Goal: Navigation & Orientation: Find specific page/section

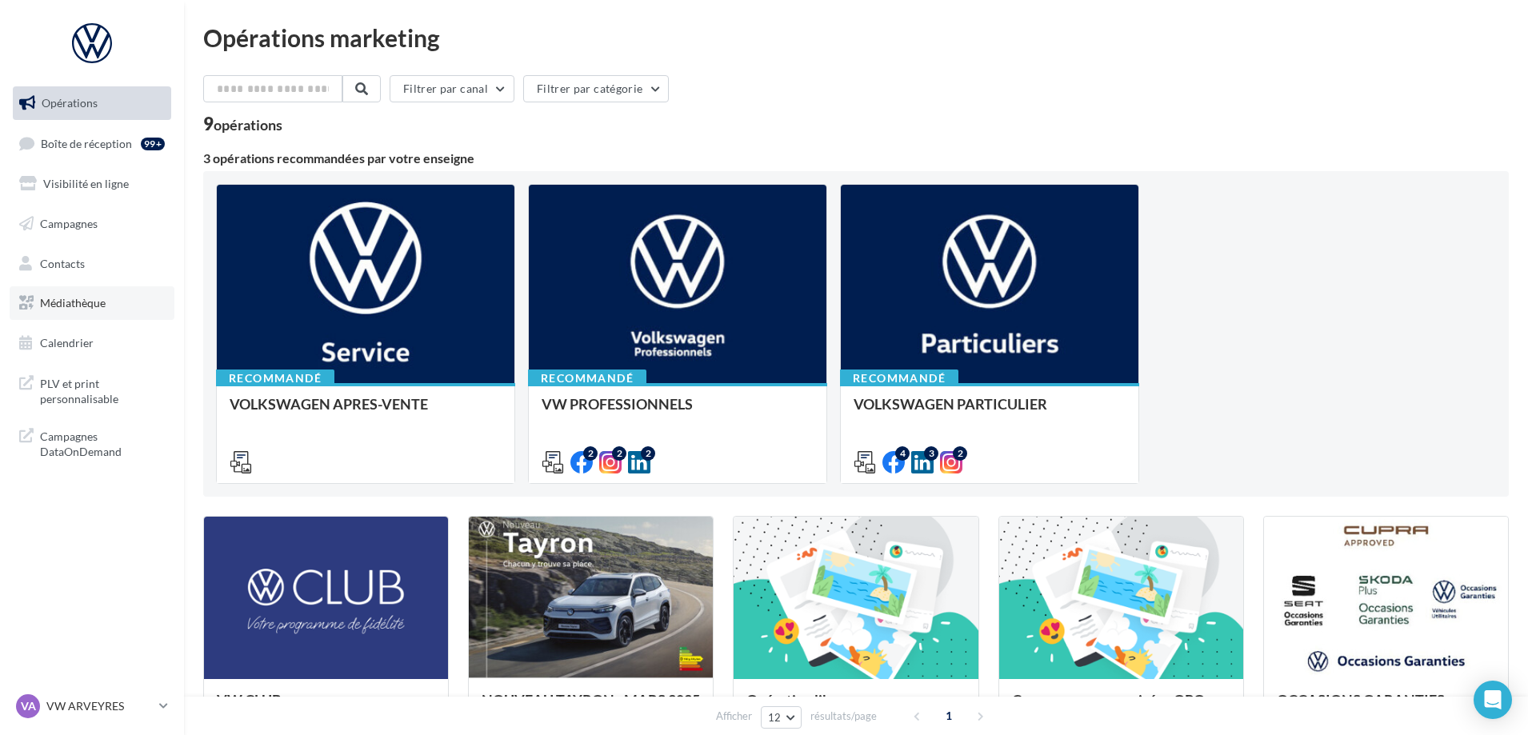
click at [64, 304] on span "Médiathèque" at bounding box center [73, 303] width 66 height 14
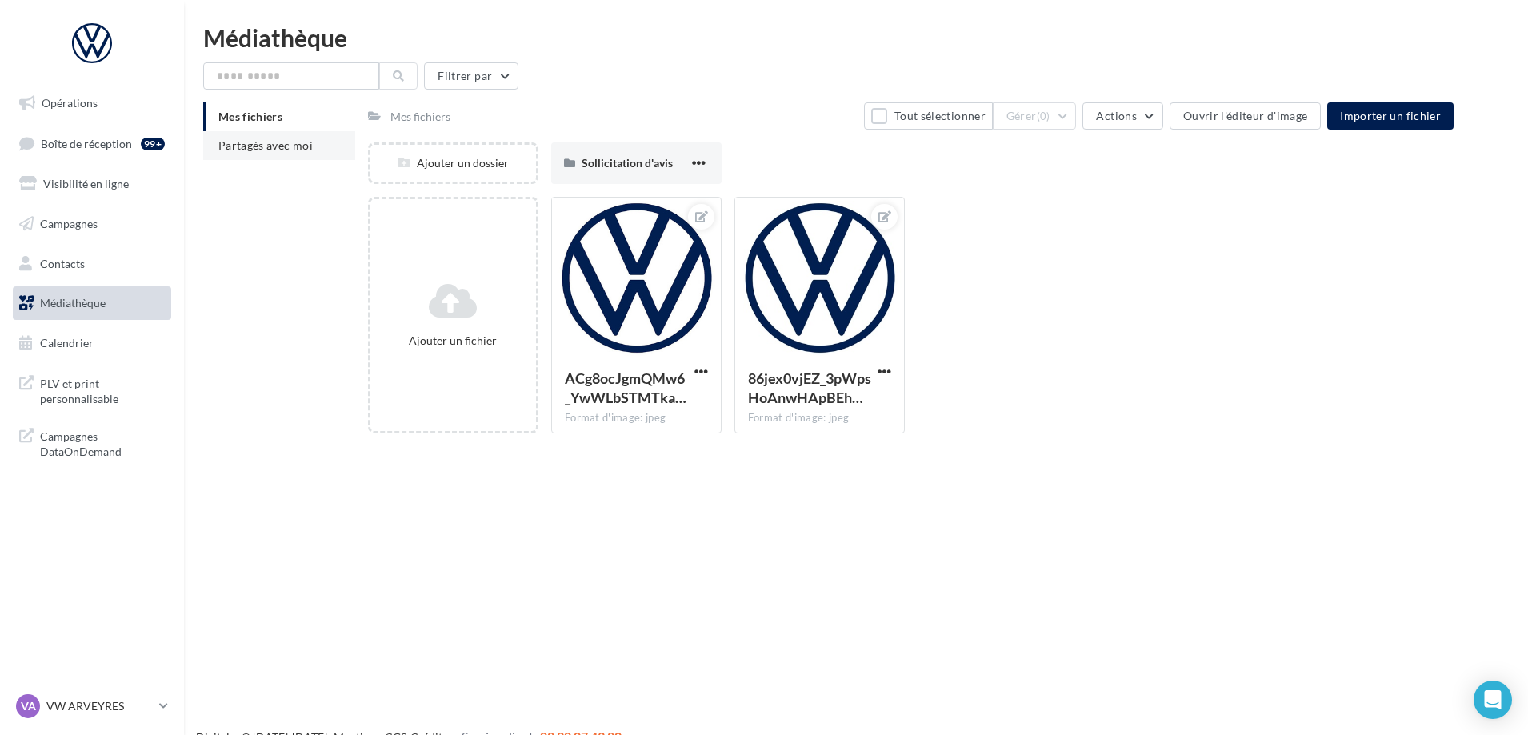
click at [293, 154] on li "Partagés avec moi" at bounding box center [279, 145] width 152 height 29
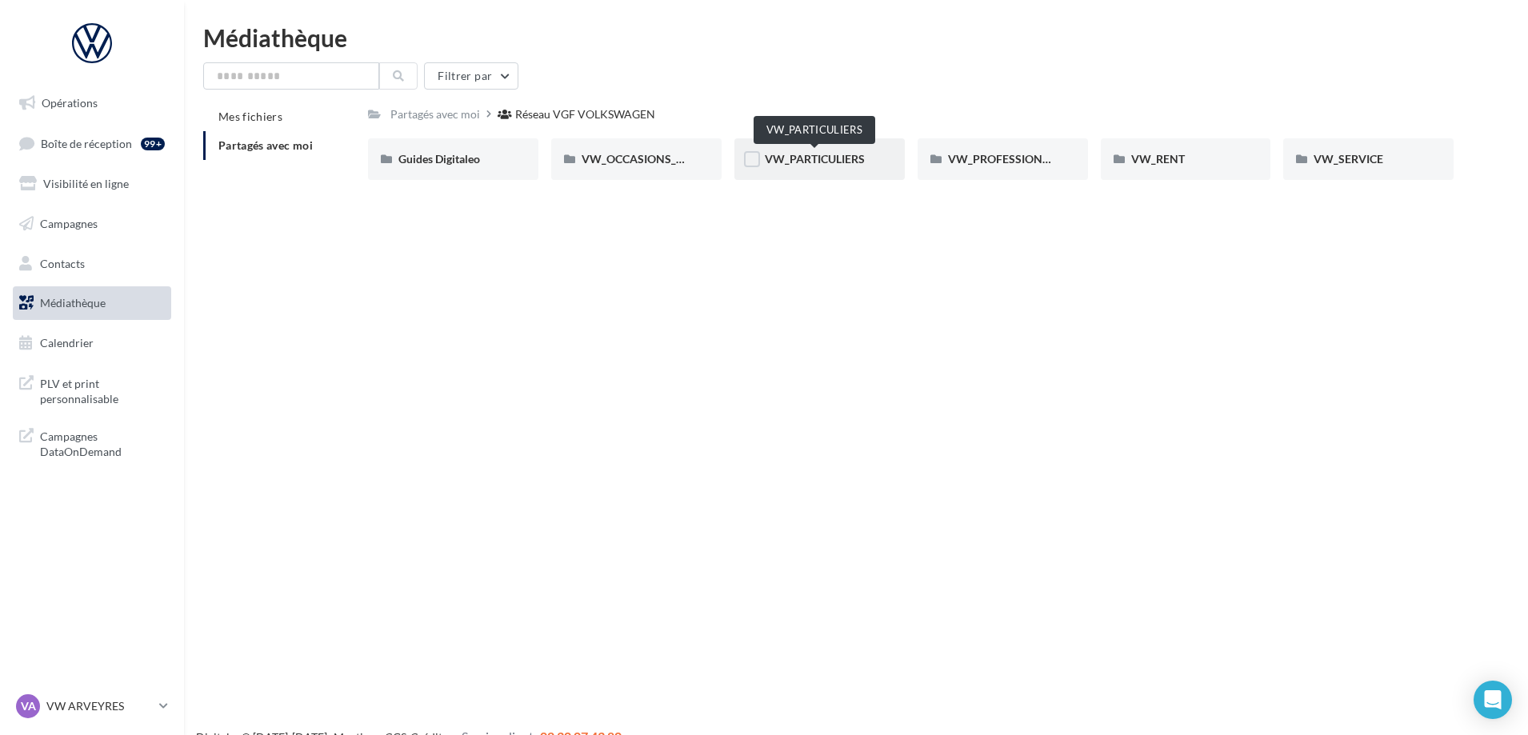
click at [837, 161] on span "VW_PARTICULIERS" at bounding box center [815, 159] width 100 height 14
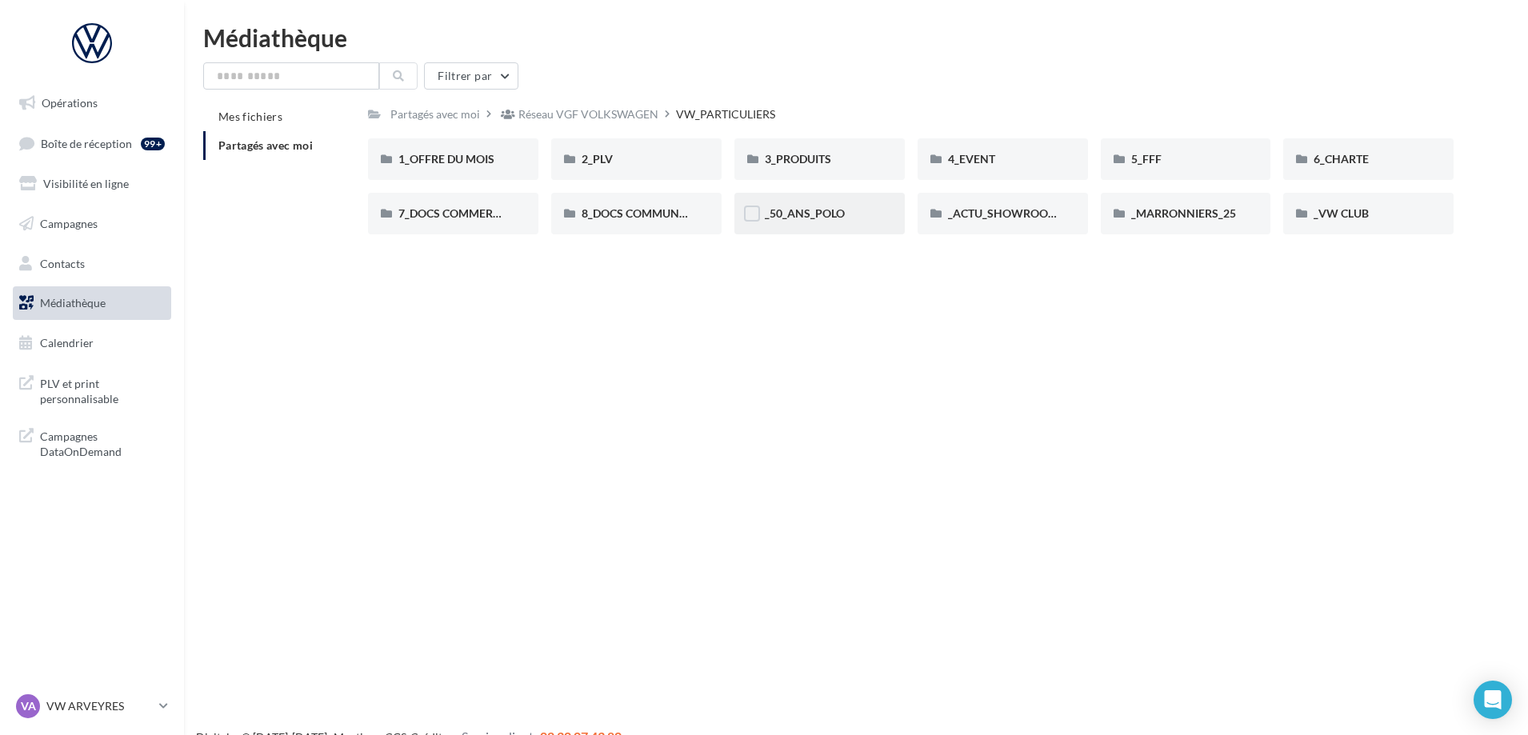
click at [822, 217] on span "_50_ANS_POLO" at bounding box center [805, 213] width 80 height 14
